Goal: Task Accomplishment & Management: Manage account settings

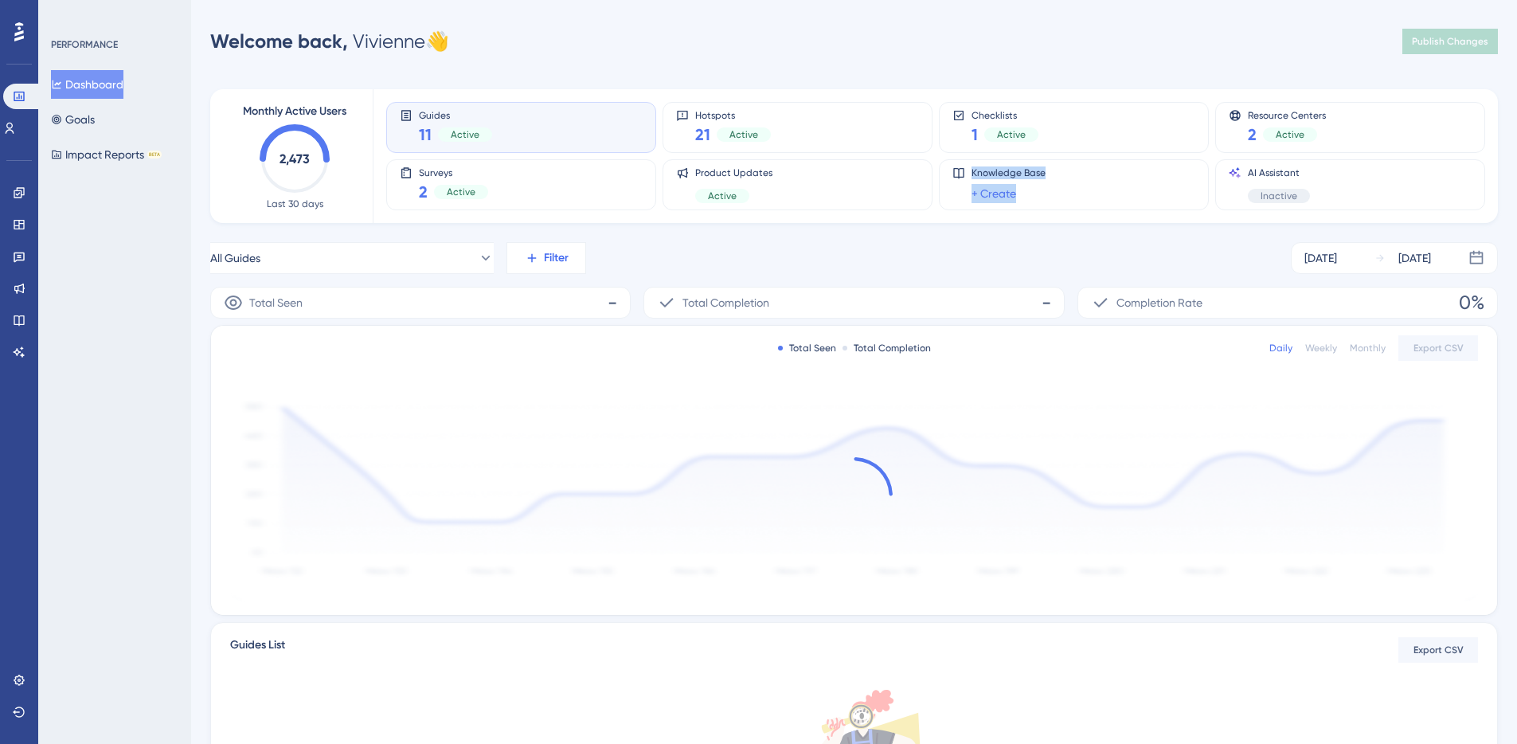
click at [826, 237] on div "Monthly Active Users 2,473 Last 30 days Guides 11 Active Hotspots 21 Active Che…" at bounding box center [854, 511] width 1288 height 882
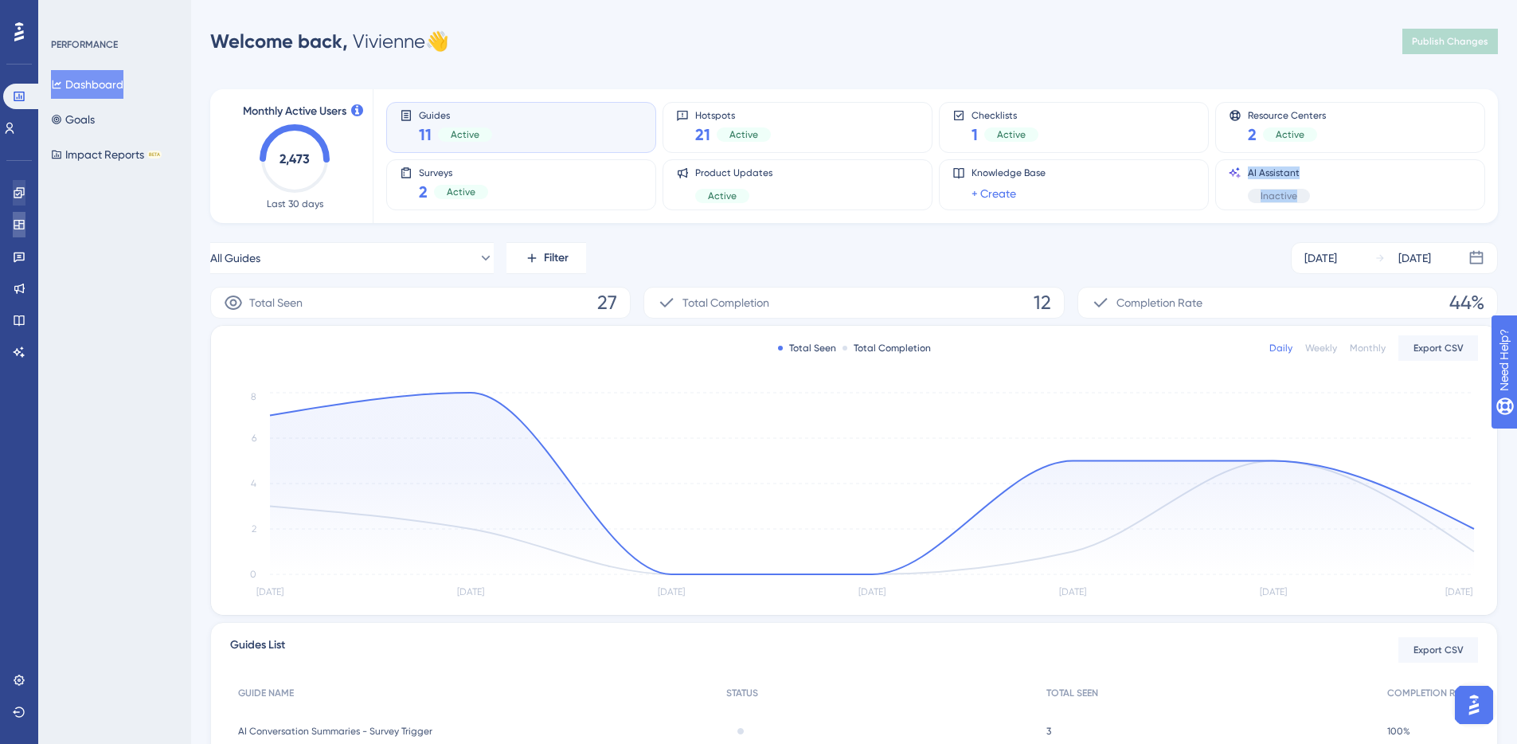
click at [15, 213] on link at bounding box center [19, 224] width 13 height 25
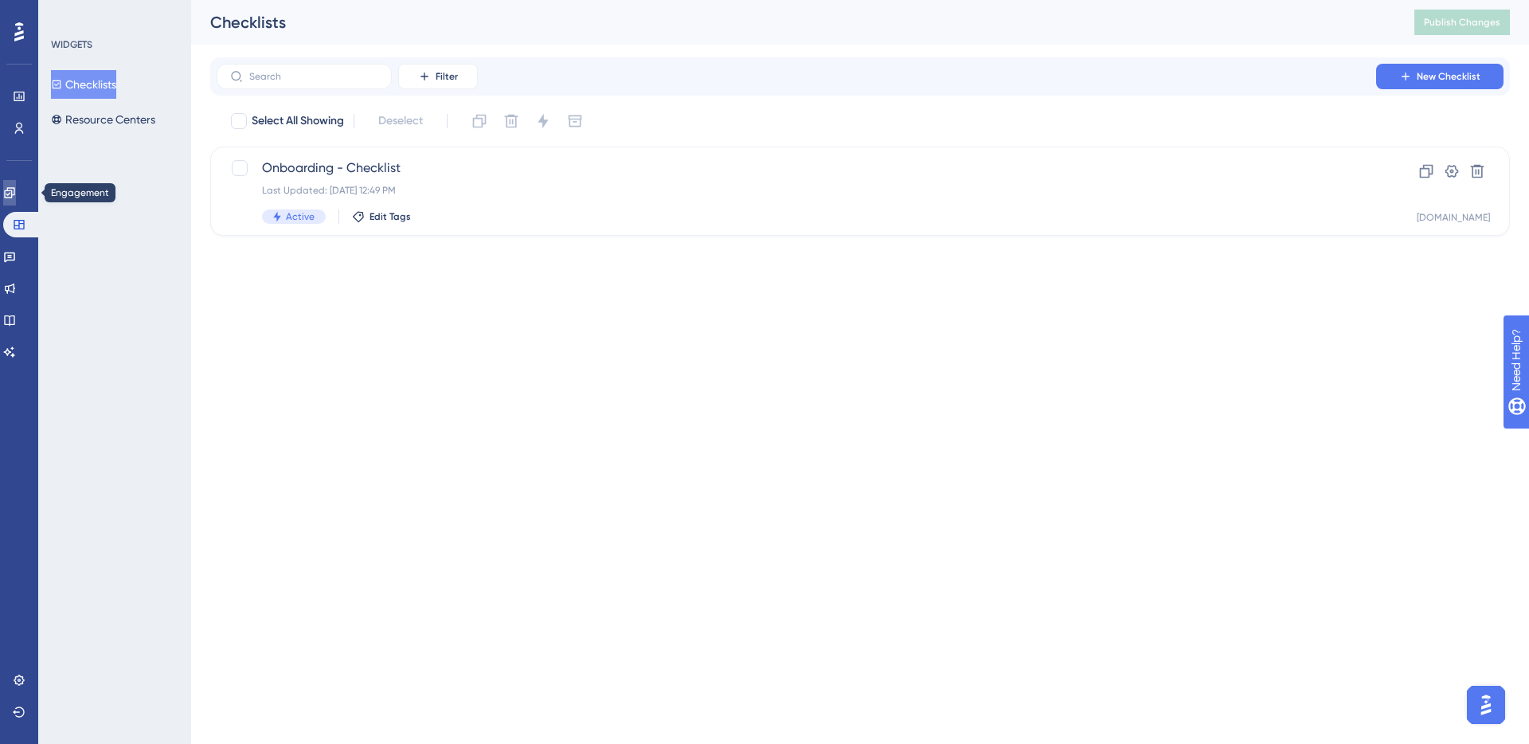
click at [16, 200] on link at bounding box center [9, 192] width 13 height 25
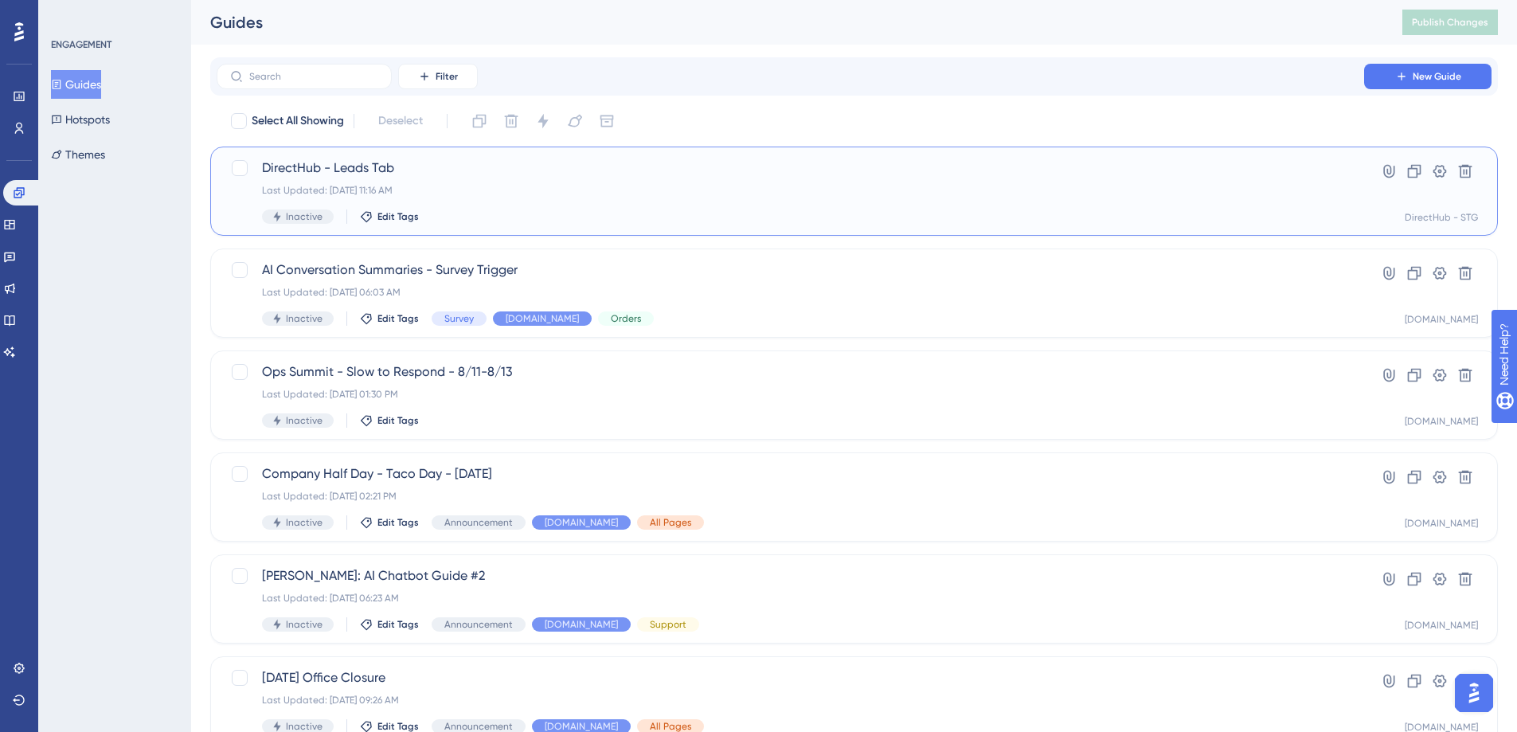
click at [535, 186] on div "Last Updated: Sep 05 2025, 11:16 AM" at bounding box center [790, 190] width 1057 height 13
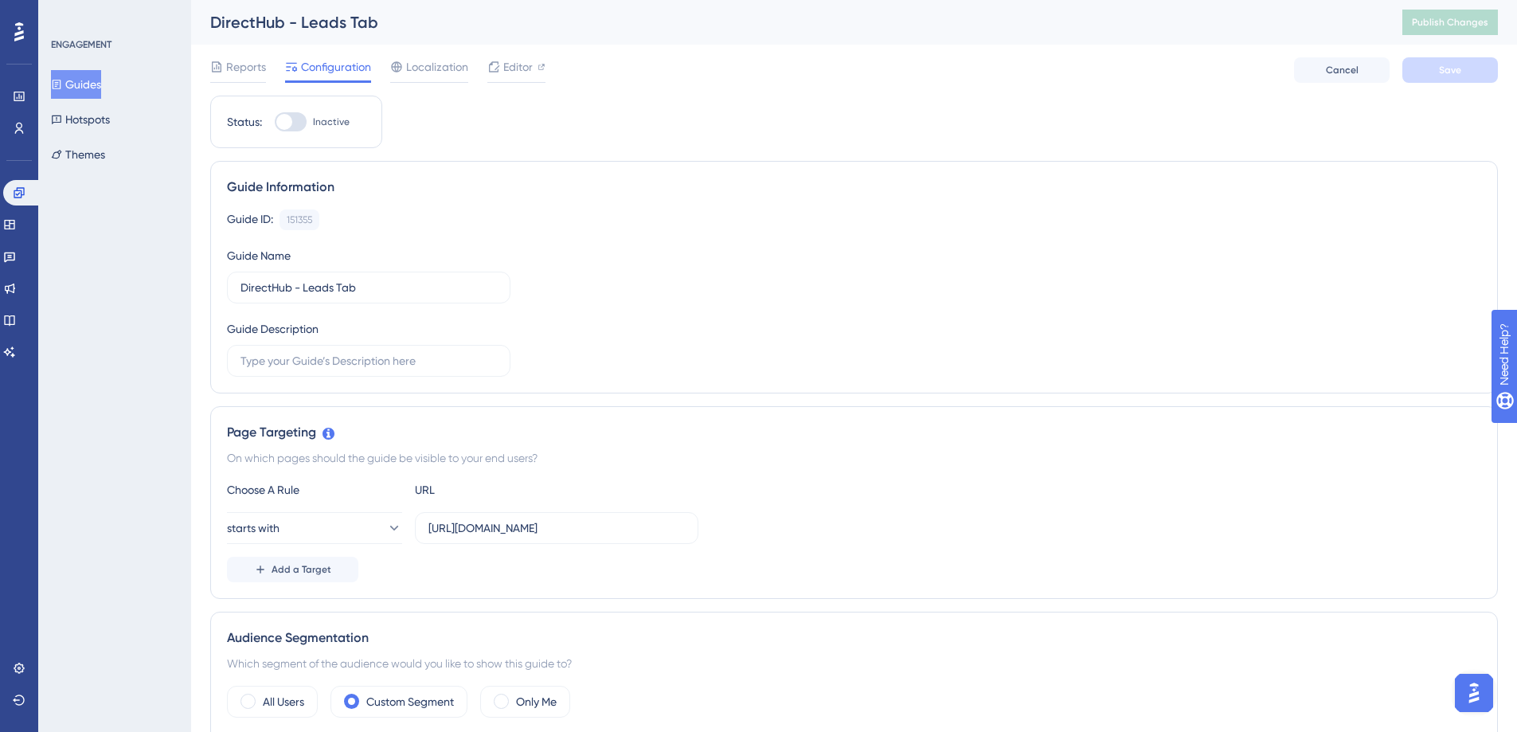
click at [310, 123] on label "Inactive" at bounding box center [312, 121] width 75 height 19
click at [275, 123] on input "Inactive" at bounding box center [274, 122] width 1 height 1
checkbox input "true"
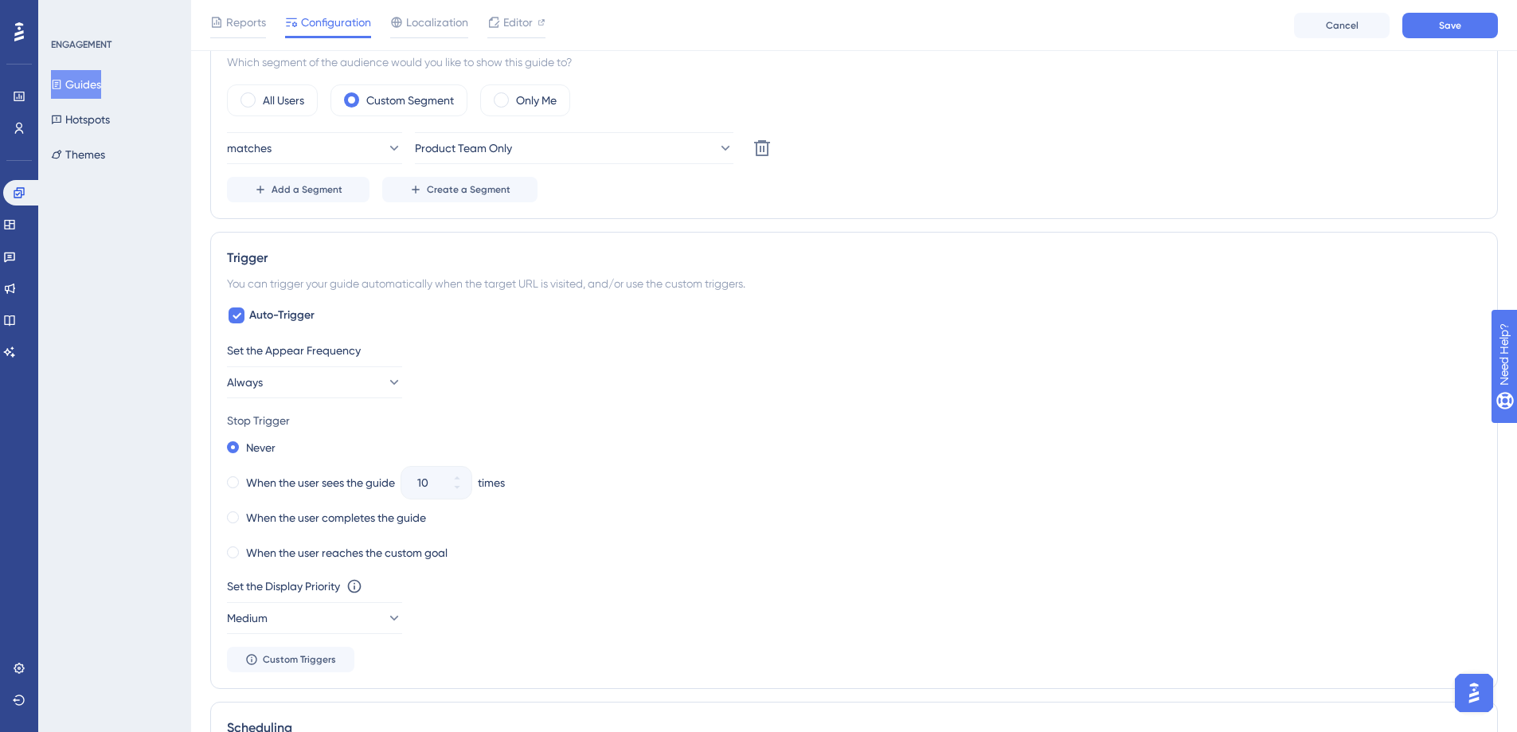
scroll to position [269, 0]
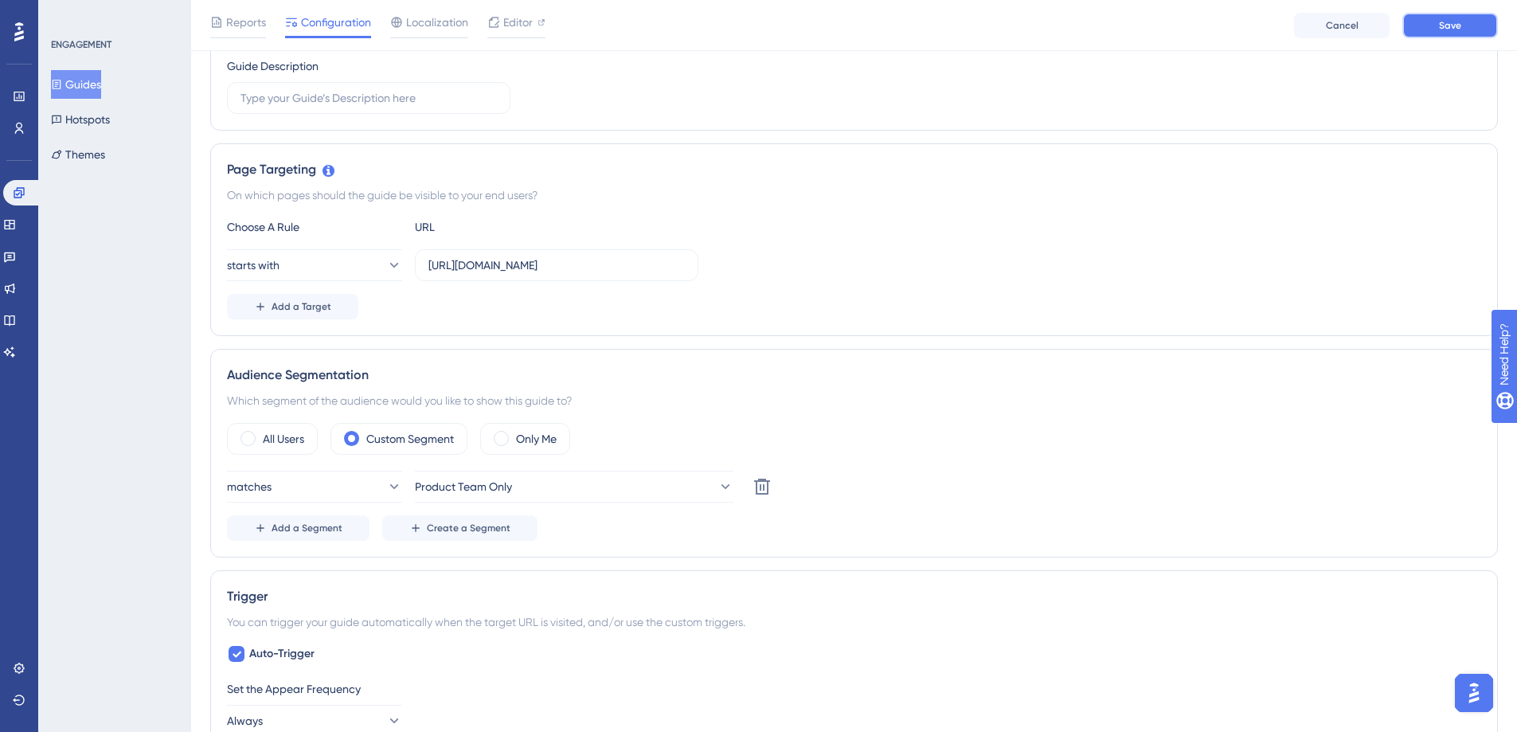
click at [1466, 20] on button "Save" at bounding box center [1450, 25] width 96 height 25
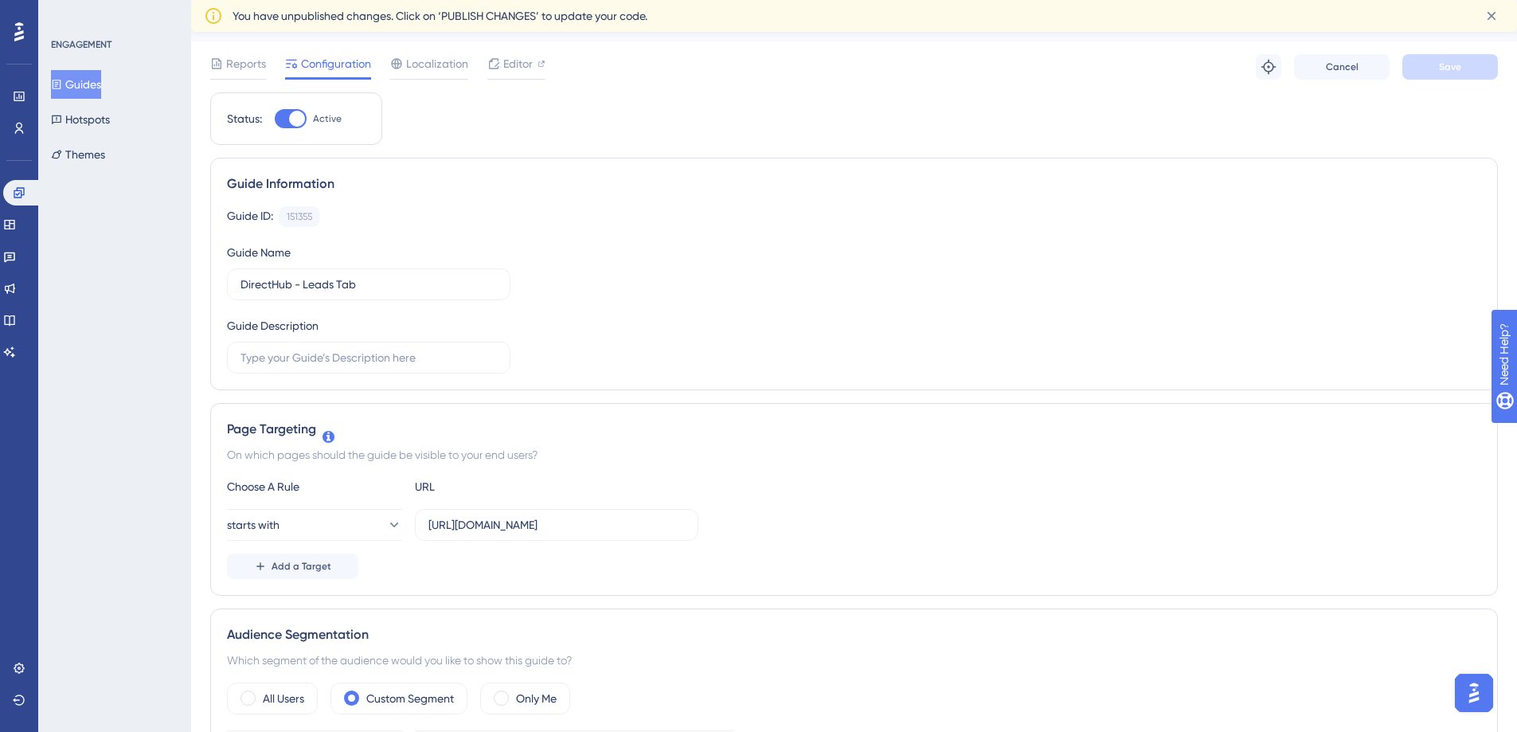
scroll to position [0, 0]
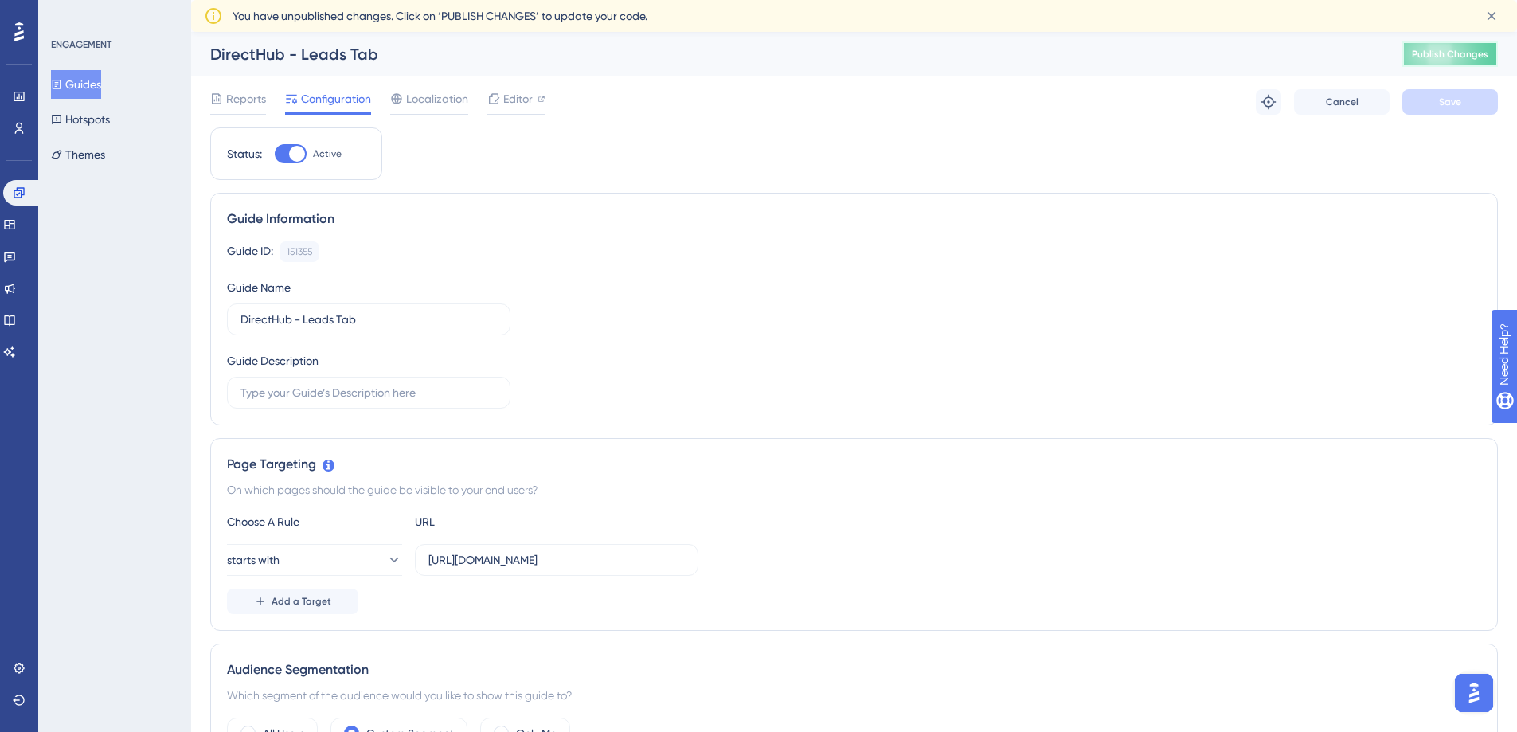
click at [1480, 49] on span "Publish Changes" at bounding box center [1450, 54] width 76 height 13
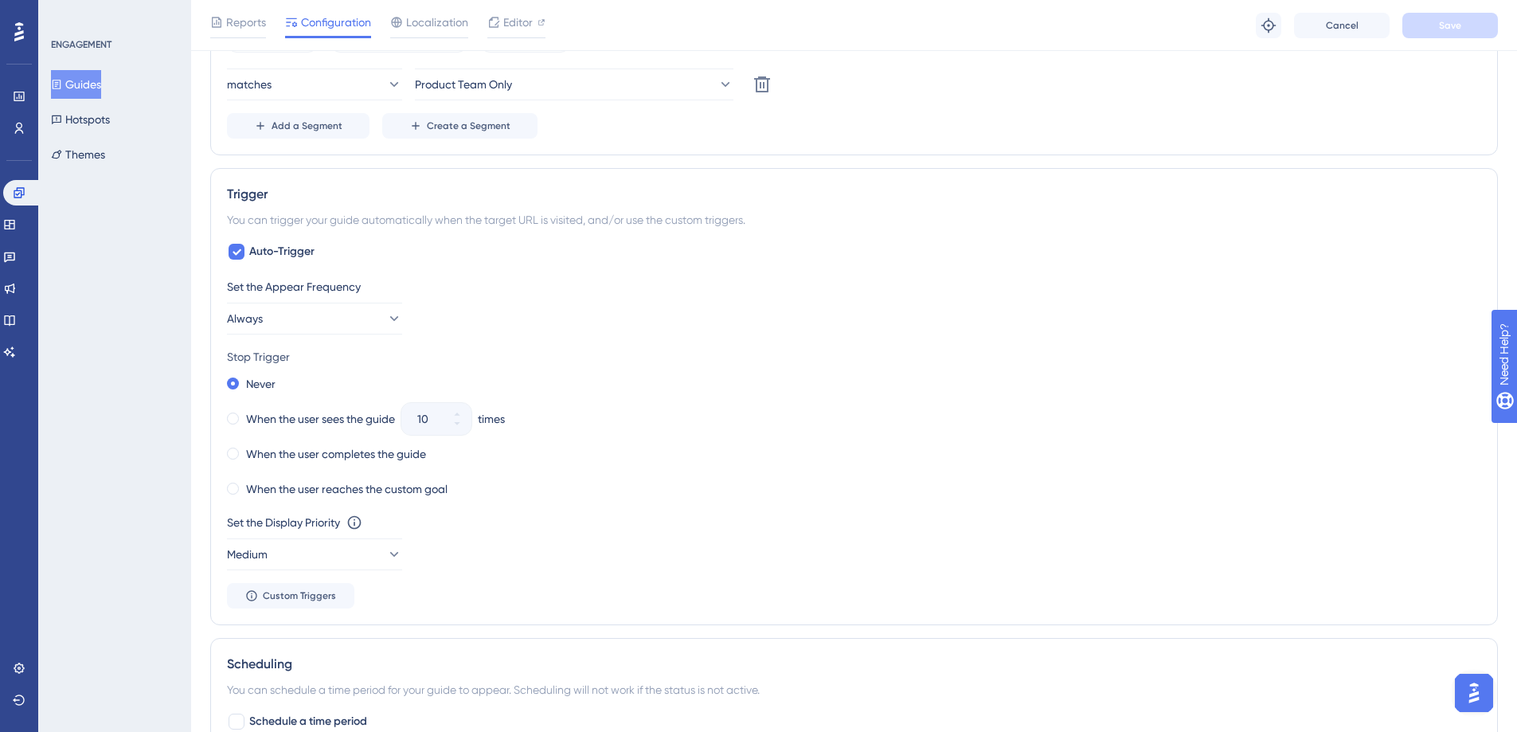
scroll to position [252, 0]
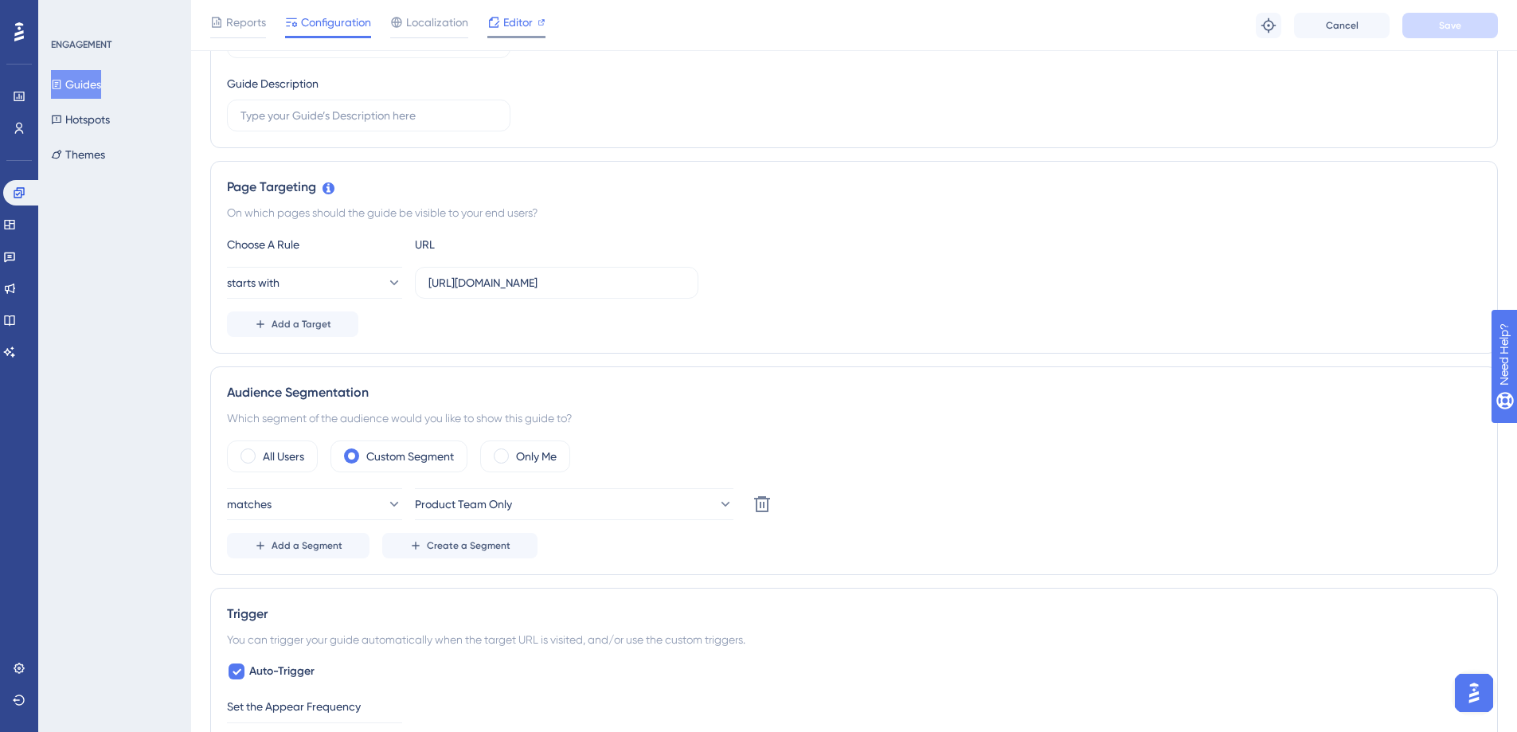
click at [529, 36] on div at bounding box center [516, 37] width 58 height 2
click at [475, 24] on div "Reports Configuration Localization Editor" at bounding box center [377, 25] width 335 height 25
click at [520, 17] on span "Editor" at bounding box center [517, 22] width 29 height 19
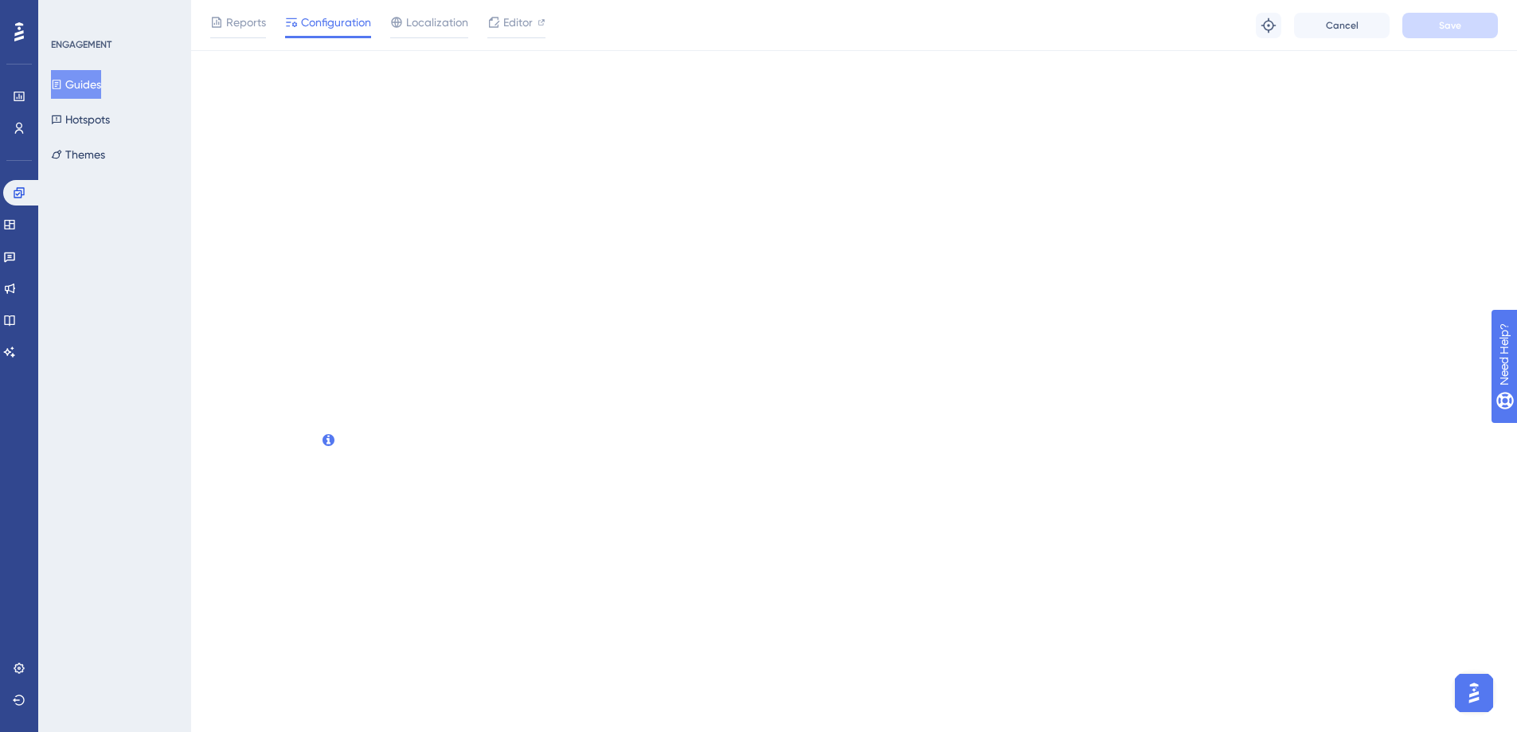
scroll to position [0, 0]
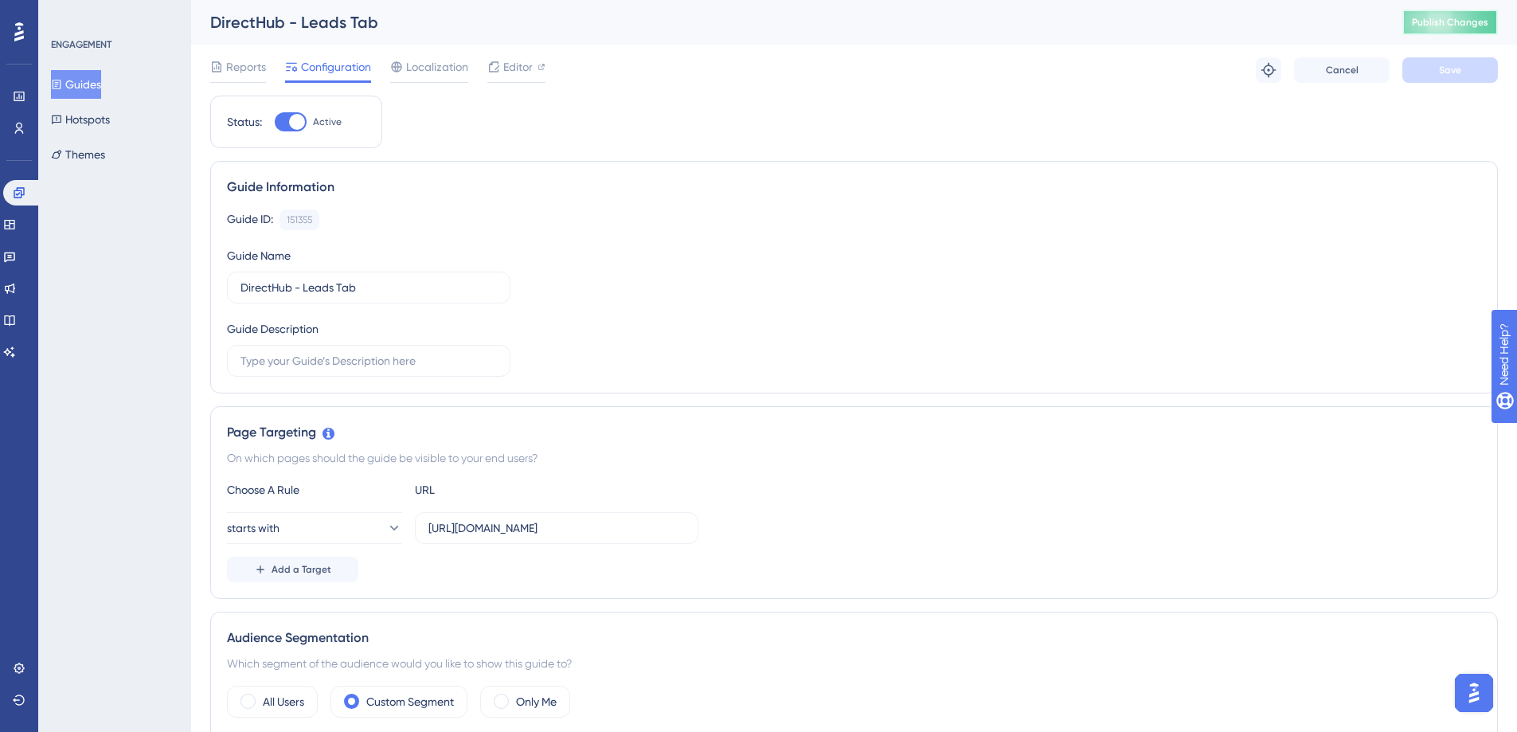
click at [1461, 31] on button "Publish Changes" at bounding box center [1450, 22] width 96 height 25
